Goal: Information Seeking & Learning: Learn about a topic

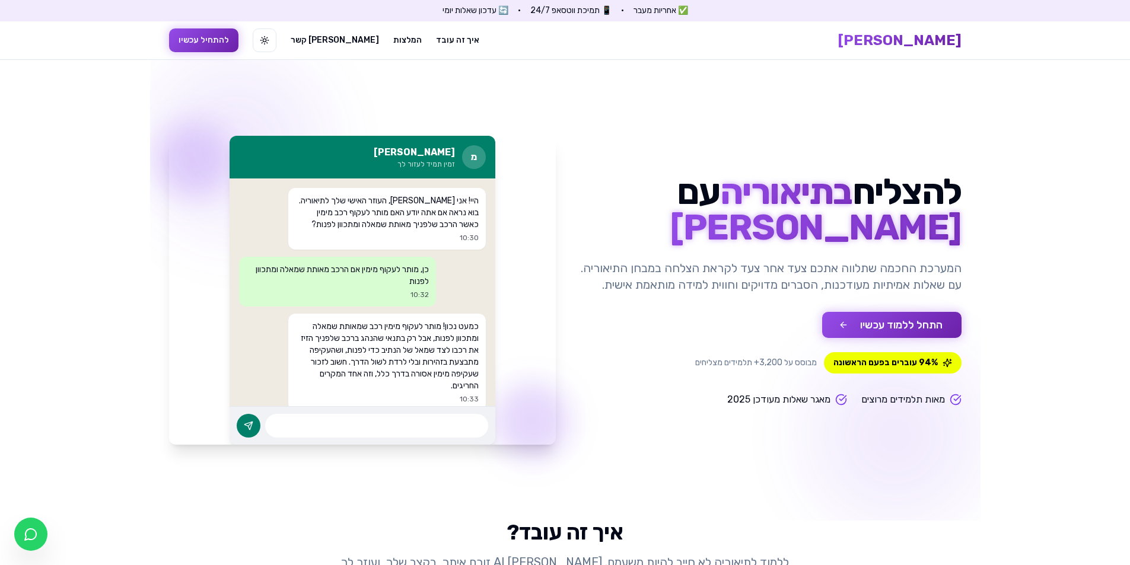
click at [900, 318] on button "התחל ללמוד עכשיו" at bounding box center [891, 325] width 139 height 26
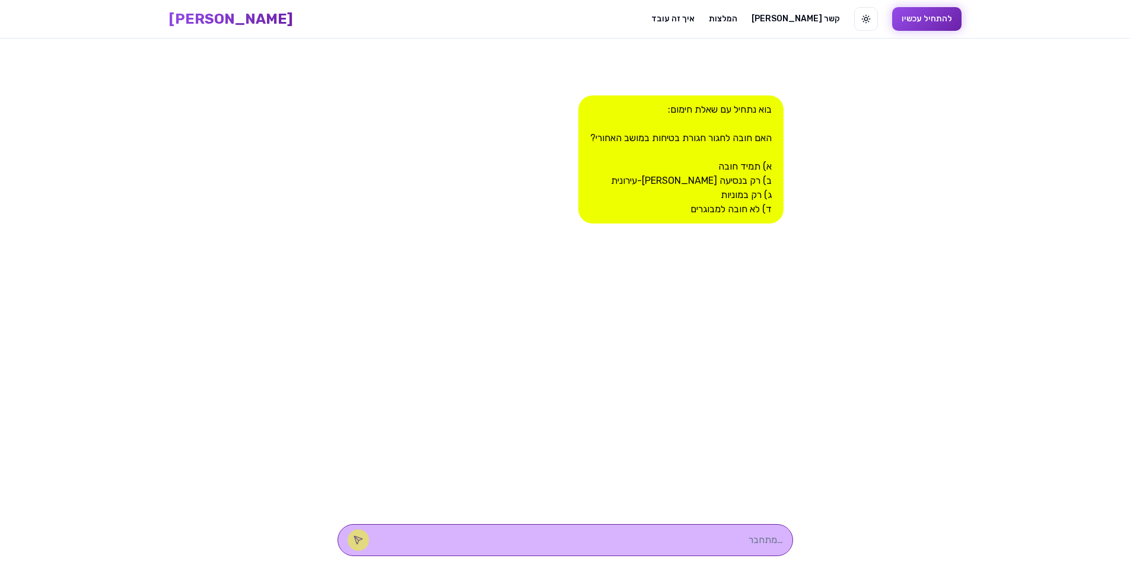
scroll to position [1, 0]
click at [706, 543] on textarea at bounding box center [582, 539] width 402 height 14
type textarea "א או ב"
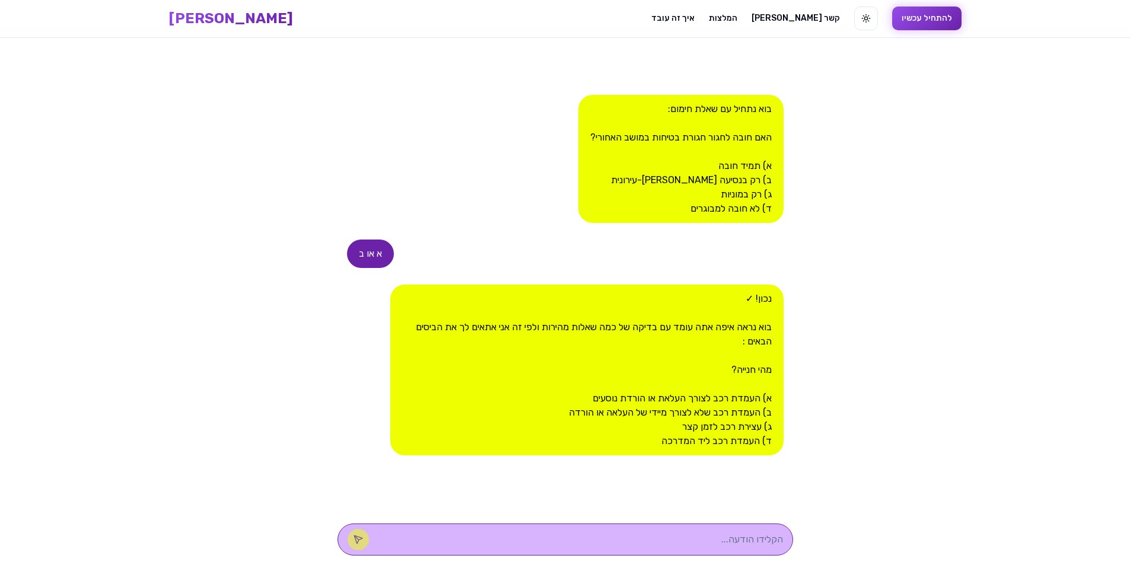
type textarea "ג"
type textarea "א או ב"
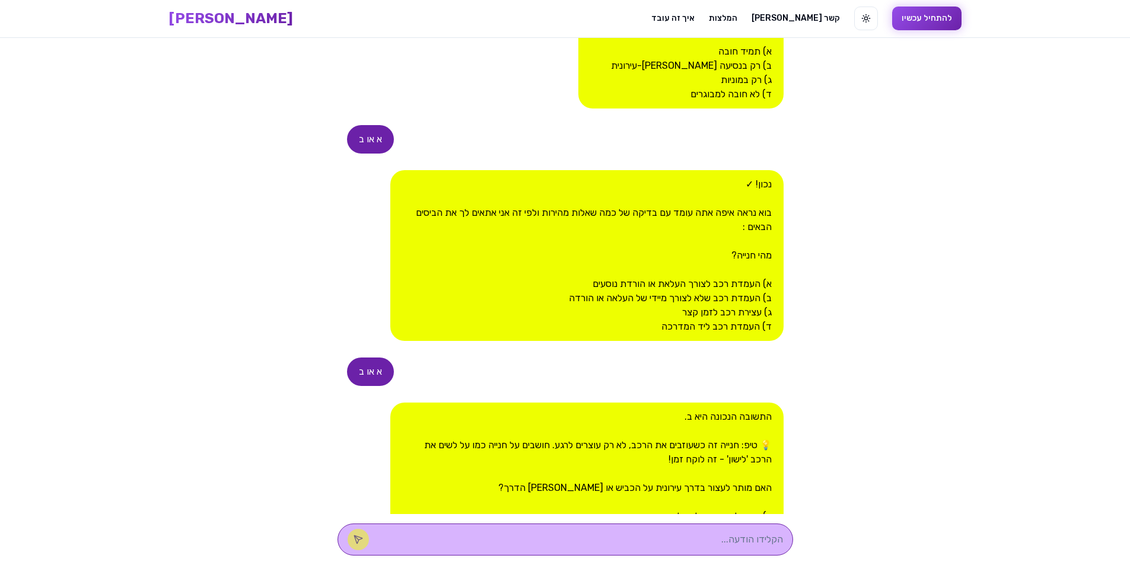
scroll to position [276, 0]
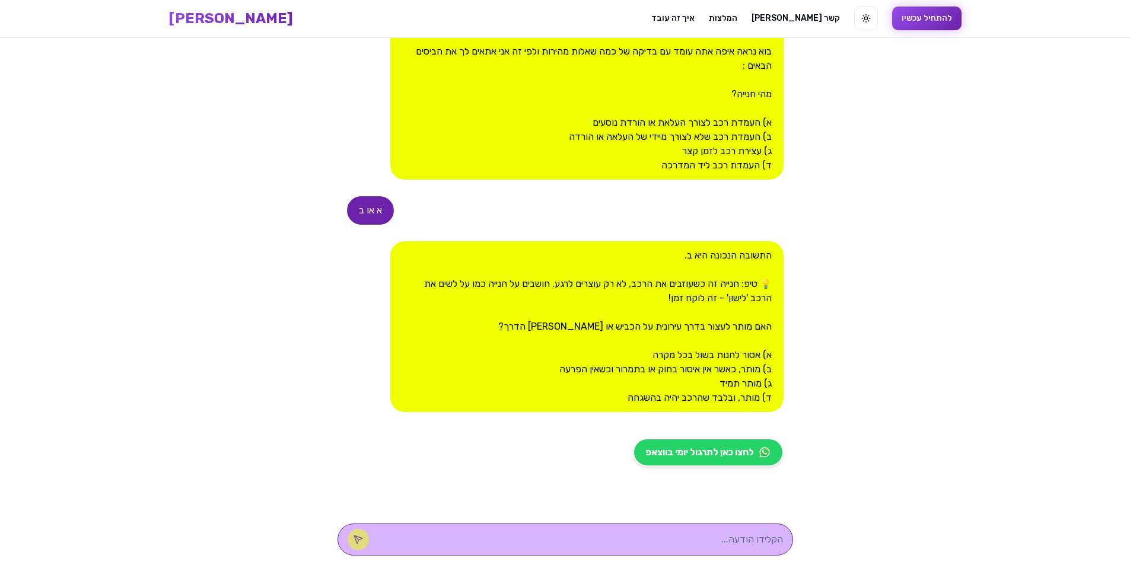
type textarea "ד"
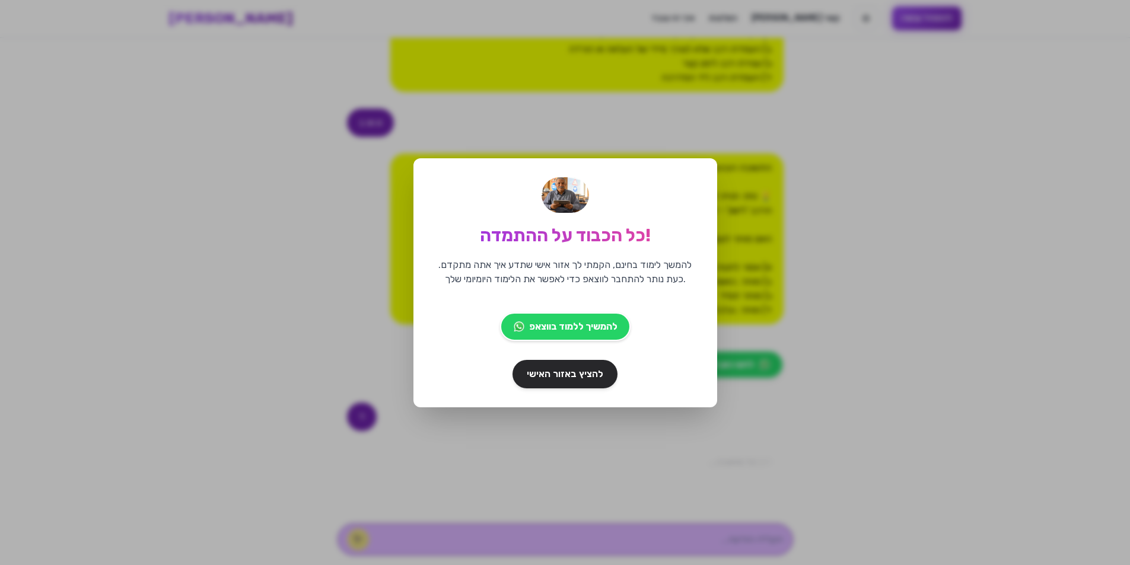
scroll to position [409, 0]
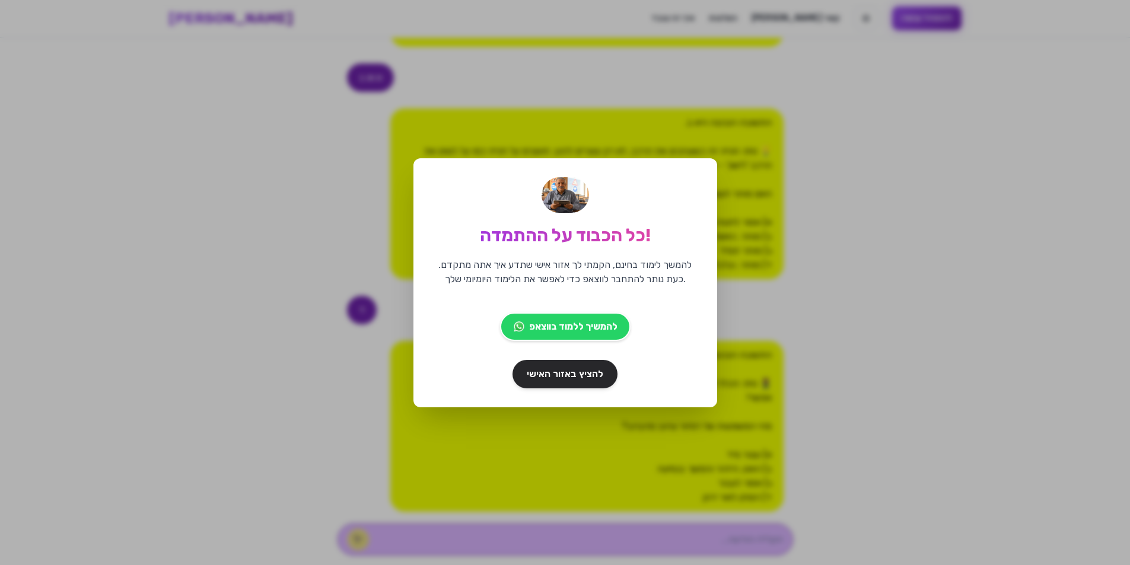
click at [704, 185] on div "כל הכבוד על ההתמדה! להמשך לימוד בחינם, הקמתי לך אזור אישי שתדע איך אתה מתקדם. כ…" at bounding box center [565, 282] width 304 height 249
click at [596, 366] on link "להציץ באזור האישי" at bounding box center [565, 374] width 110 height 30
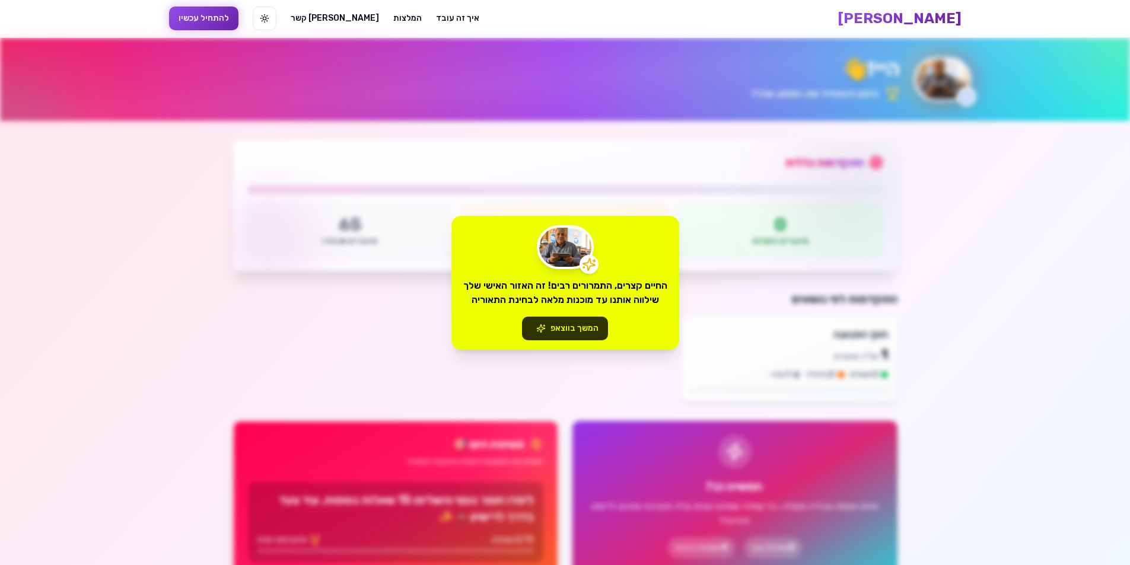
click at [589, 328] on button "המשך בווצאפ" at bounding box center [565, 329] width 86 height 24
drag, startPoint x: 699, startPoint y: 324, endPoint x: 704, endPoint y: 319, distance: 7.1
click at [699, 323] on div "החיים קצרים, התמרורים רבים! זה האזור האישי שלך שילווה אותנו עד מוכנות מלאה לבחי…" at bounding box center [565, 282] width 1130 height 565
drag, startPoint x: 978, startPoint y: 205, endPoint x: 1033, endPoint y: 92, distance: 126.0
click at [978, 205] on div "החיים קצרים, התמרורים רבים! זה האזור האישי שלך שילווה אותנו עד מוכנות מלאה לבחי…" at bounding box center [565, 282] width 1130 height 565
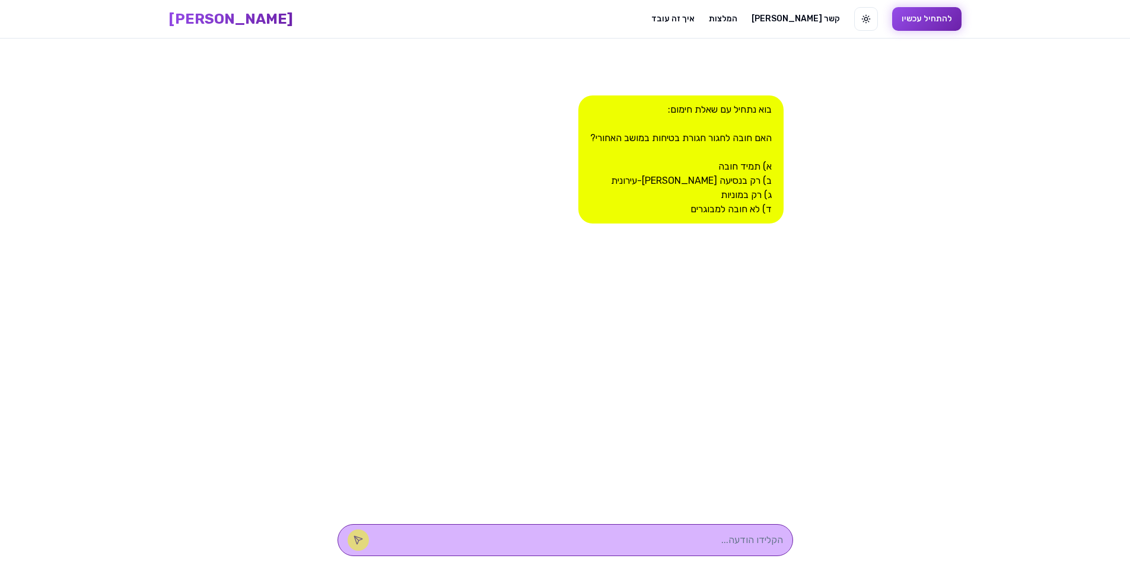
click at [640, 546] on textarea at bounding box center [582, 540] width 402 height 14
type textarea "א"
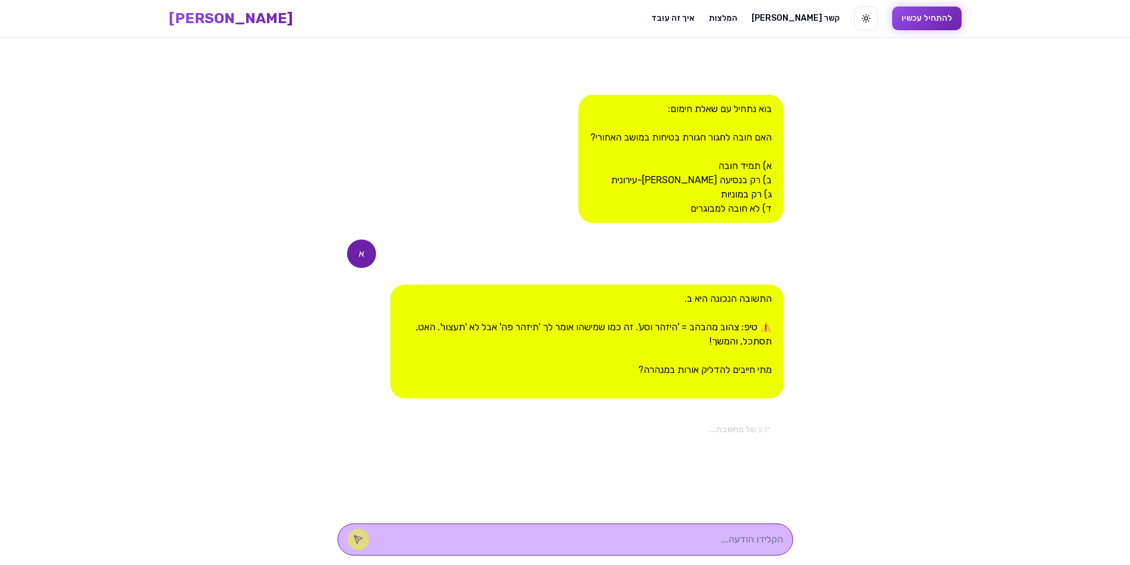
scroll to position [741, 0]
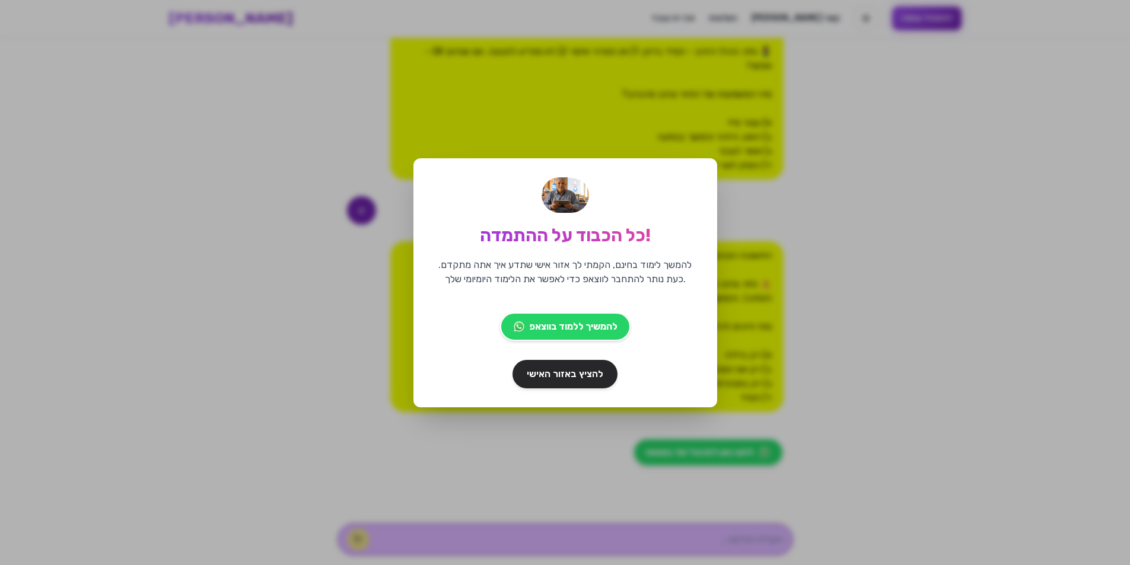
click at [573, 443] on div "כל הכבוד על ההתמדה! להמשך לימוד בחינם, הקמתי לך אזור אישי שתדע איך אתה מתקדם. כ…" at bounding box center [565, 282] width 1130 height 565
